Goal: Check status

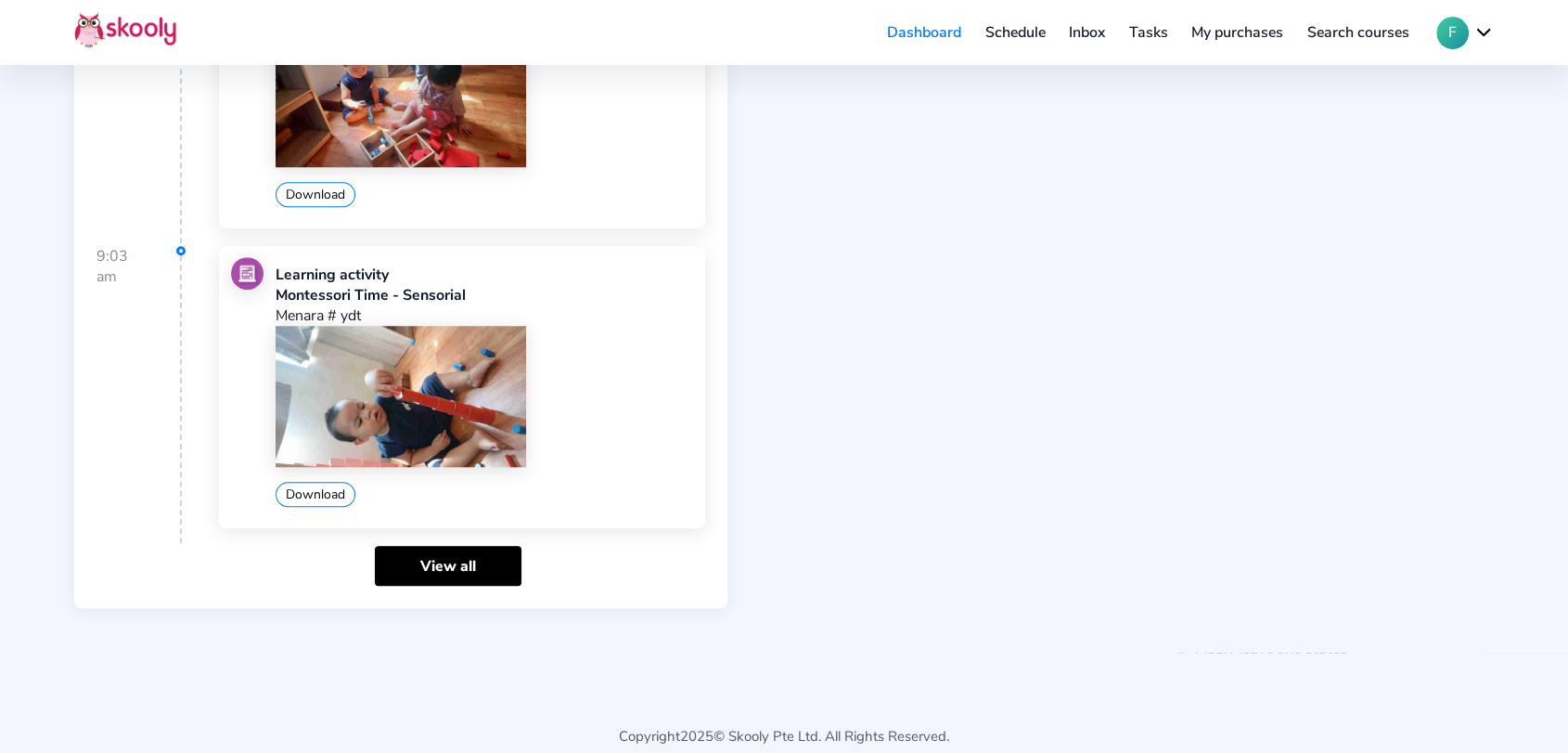
scroll to position [1430, 0]
click at [443, 550] on link "View all" at bounding box center [449, 566] width 146 height 40
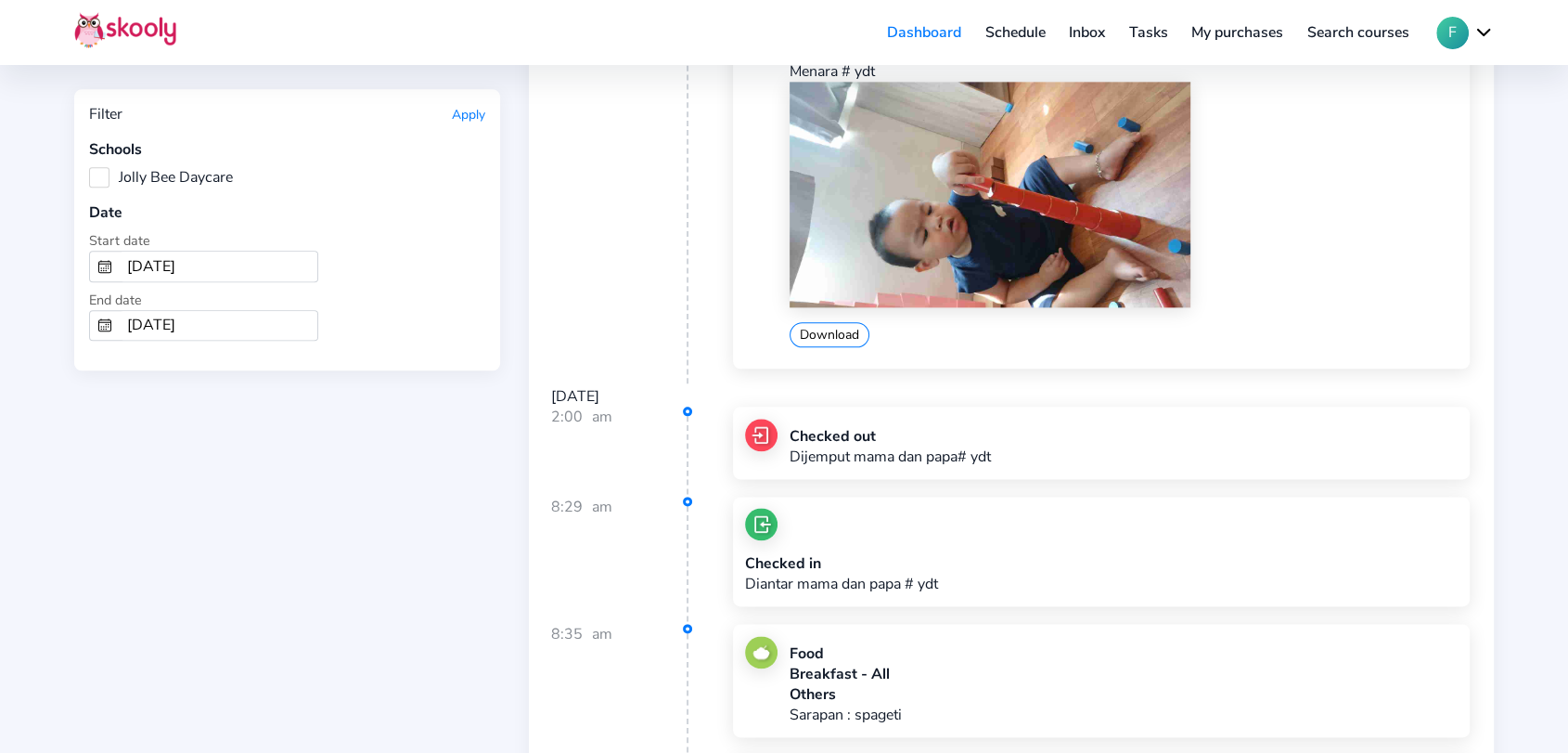
scroll to position [2166, 0]
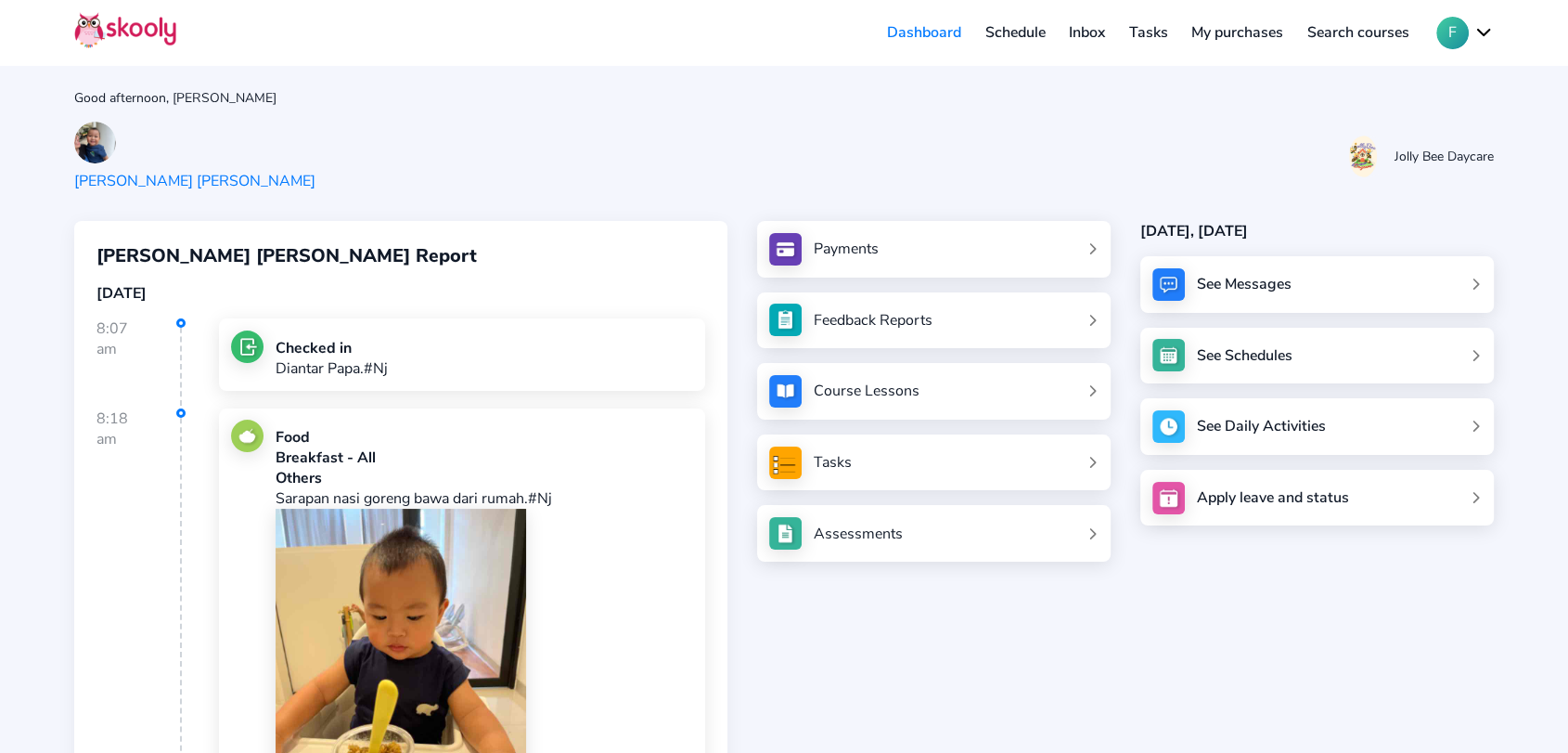
scroll to position [1442, 0]
